Goal: Check status

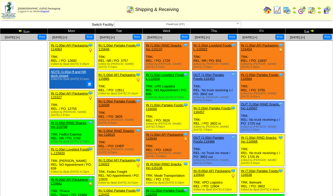
click at [313, 31] on img at bounding box center [312, 31] width 4 height 4
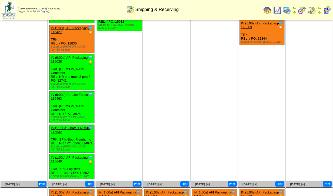
scroll to position [102, 0]
